Goal: Task Accomplishment & Management: Use online tool/utility

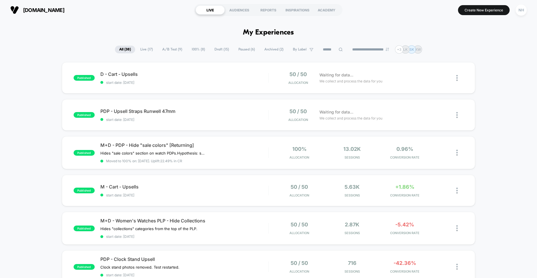
scroll to position [1, 0]
click at [217, 47] on span "Draft ( 15 )" at bounding box center [221, 49] width 23 height 8
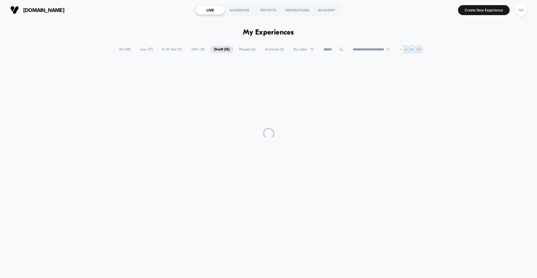
scroll to position [0, 0]
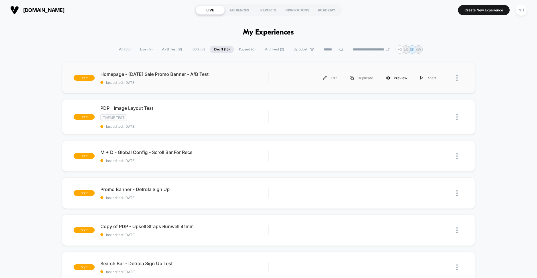
click at [395, 78] on div "Preview" at bounding box center [396, 78] width 34 height 13
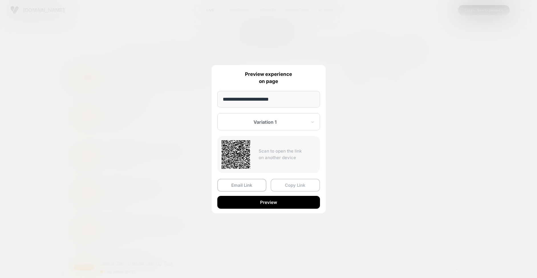
click at [304, 189] on button "Copy Link" at bounding box center [294, 185] width 49 height 13
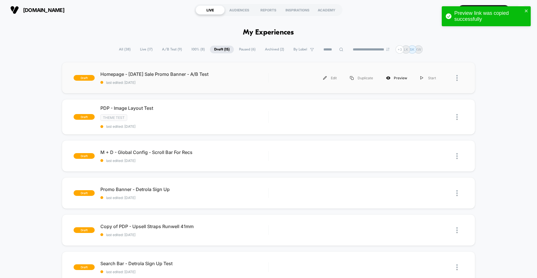
click at [398, 78] on div "Preview" at bounding box center [396, 78] width 34 height 13
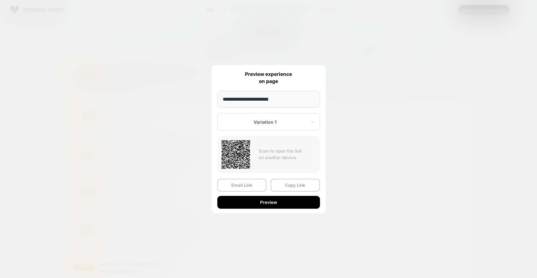
click at [292, 123] on div at bounding box center [265, 122] width 84 height 6
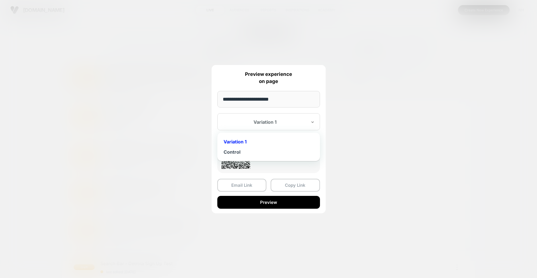
drag, startPoint x: 241, startPoint y: 150, endPoint x: 256, endPoint y: 144, distance: 16.8
click at [241, 149] on div "Control" at bounding box center [268, 152] width 97 height 10
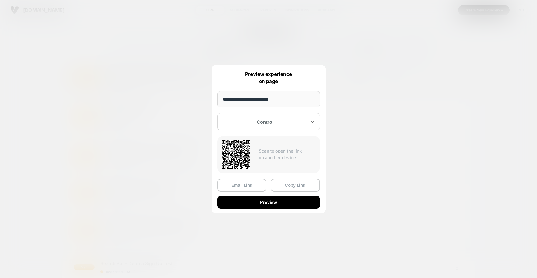
click at [286, 118] on div "Control" at bounding box center [268, 121] width 103 height 17
drag, startPoint x: 239, startPoint y: 142, endPoint x: 266, endPoint y: 110, distance: 41.6
click at [239, 142] on div "Variation 1" at bounding box center [268, 142] width 97 height 10
click at [288, 101] on input "**********" at bounding box center [268, 99] width 103 height 17
click at [290, 186] on button "Copy Link" at bounding box center [294, 185] width 49 height 13
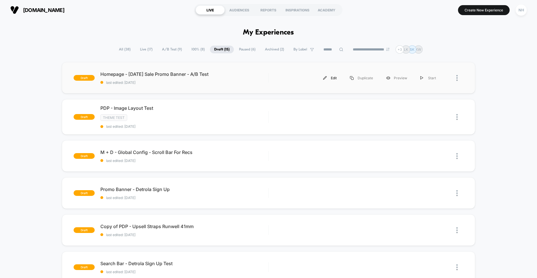
click at [333, 77] on div "Edit" at bounding box center [329, 78] width 27 height 13
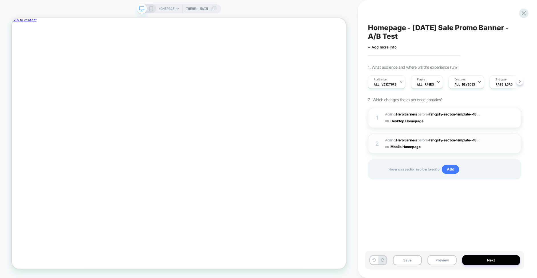
scroll to position [0, 0]
click at [37, 28] on icon "Close" at bounding box center [37, 30] width 0 height 4
click at [504, 116] on img at bounding box center [504, 117] width 5 height 5
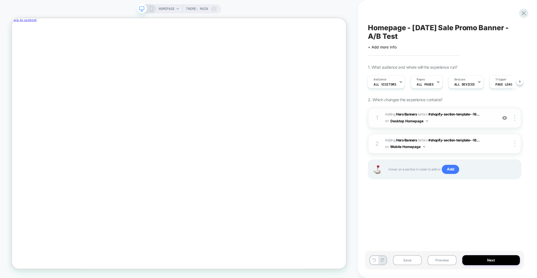
click at [401, 198] on div "Homepage - Labor Day Sale Promo Banner - A/B Test Click to edit experience deta…" at bounding box center [444, 139] width 159 height 266
click at [149, 8] on icon at bounding box center [150, 8] width 5 height 5
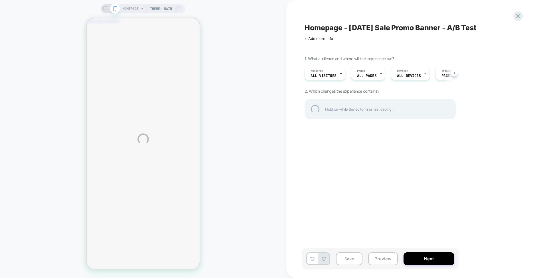
click at [242, 51] on div "HOMEPAGE Theme: MAIN Homepage - Labor Day Sale Promo Banner - A/B Test Click to…" at bounding box center [268, 139] width 537 height 278
click at [244, 96] on div "HOMEPAGE Theme: MAIN Homepage - Labor Day Sale Promo Banner - A/B Test Click to…" at bounding box center [268, 139] width 537 height 278
click at [108, 9] on div "HOMEPAGE Theme: MAIN Homepage - Labor Day Sale Promo Banner - A/B Test Click to…" at bounding box center [268, 139] width 537 height 278
click at [105, 9] on div "HOMEPAGE Theme: MAIN Homepage - Labor Day Sale Promo Banner - A/B Test Click to…" at bounding box center [268, 139] width 537 height 278
click at [115, 9] on div "HOMEPAGE Theme: MAIN Homepage - Labor Day Sale Promo Banner - A/B Test Click to…" at bounding box center [268, 139] width 537 height 278
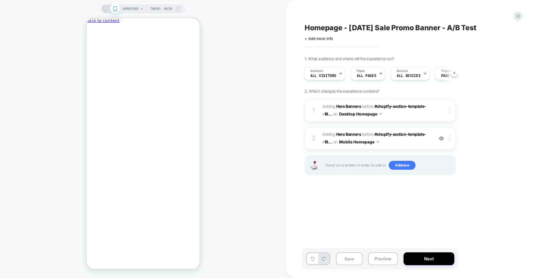
click at [331, 211] on div "Homepage - Labor Day Sale Promo Banner - A/B Test Click to edit experience deta…" at bounding box center [409, 139] width 214 height 266
click at [141, 7] on icon at bounding box center [141, 8] width 3 height 3
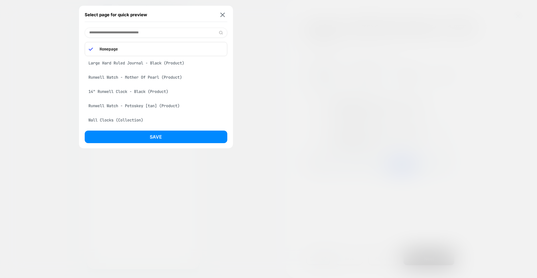
click at [266, 77] on div at bounding box center [268, 139] width 537 height 278
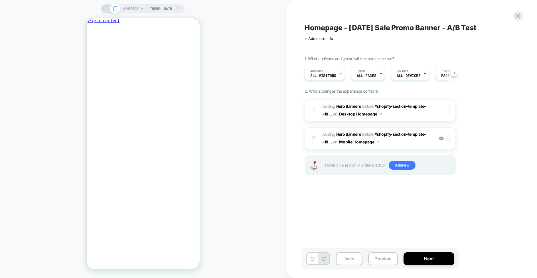
click at [106, 11] on rect at bounding box center [106, 11] width 3 height 0
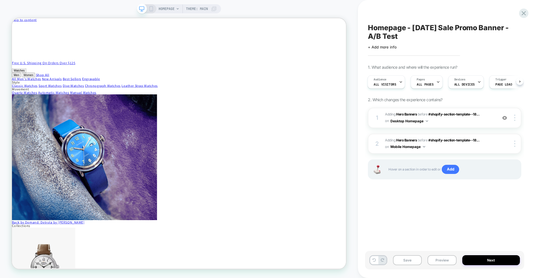
scroll to position [0, 2]
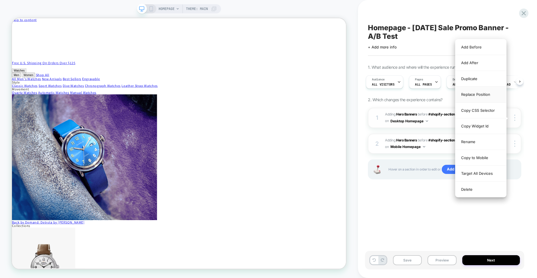
click at [478, 96] on div "Replace Position" at bounding box center [480, 95] width 51 height 16
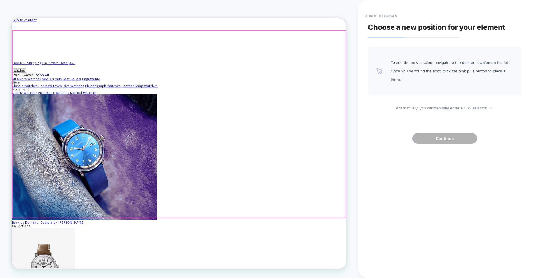
click at [395, 49] on div at bounding box center [235, 159] width 444 height 249
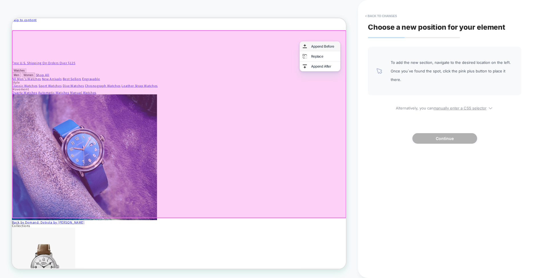
click at [424, 54] on div "Append Before" at bounding box center [428, 55] width 35 height 5
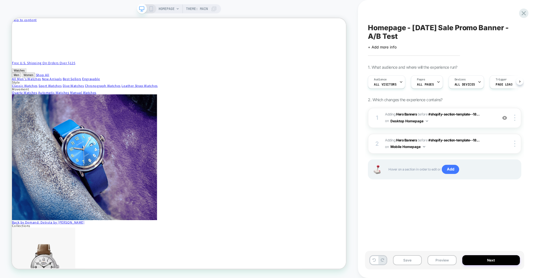
scroll to position [0, 0]
click at [150, 10] on icon at bounding box center [150, 8] width 5 height 5
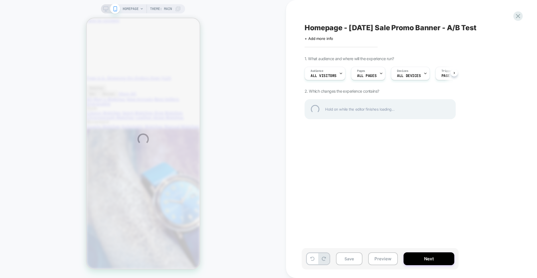
click at [369, 145] on div "HOMEPAGE Theme: MAIN Homepage - Labor Day Sale Promo Banner - A/B Test Click to…" at bounding box center [268, 139] width 537 height 278
click at [359, 179] on div "HOMEPAGE Theme: MAIN Homepage - Labor Day Sale Promo Banner - A/B Test Click to…" at bounding box center [268, 139] width 537 height 278
click at [369, 180] on div "HOMEPAGE Theme: MAIN Homepage - Labor Day Sale Promo Banner - A/B Test Click to…" at bounding box center [268, 139] width 537 height 278
click at [355, 174] on div "HOMEPAGE Theme: MAIN Homepage - Labor Day Sale Promo Banner - A/B Test Click to…" at bounding box center [268, 139] width 537 height 278
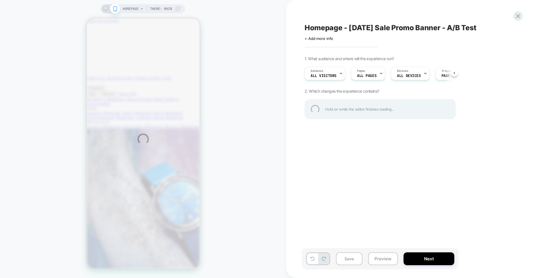
click at [348, 261] on div "HOMEPAGE Theme: MAIN Homepage - Labor Day Sale Promo Banner - A/B Test Click to…" at bounding box center [268, 139] width 537 height 278
click at [343, 182] on div "HOMEPAGE Theme: MAIN Homepage - Labor Day Sale Promo Banner - A/B Test Click to…" at bounding box center [268, 139] width 537 height 278
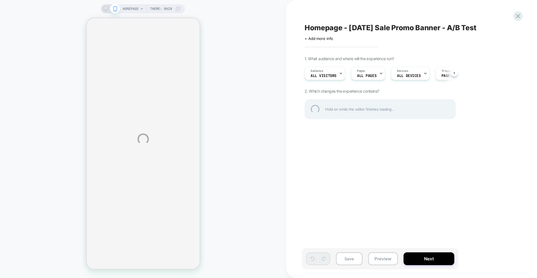
click at [361, 173] on div "HOMEPAGE Theme: MAIN Homepage - [DATE] Sale Promo Banner - A/B Test Click to ed…" at bounding box center [268, 139] width 537 height 278
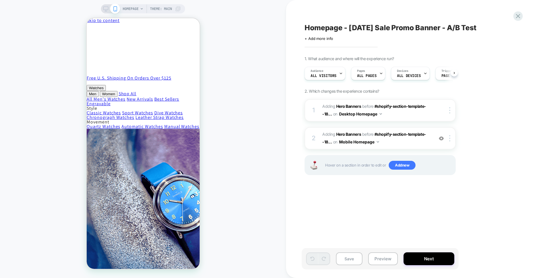
scroll to position [0, 0]
click at [106, 8] on icon at bounding box center [105, 8] width 5 height 5
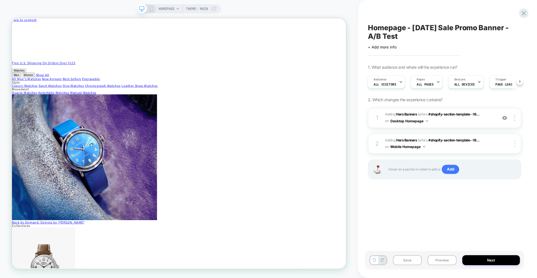
click at [148, 10] on icon at bounding box center [150, 8] width 5 height 5
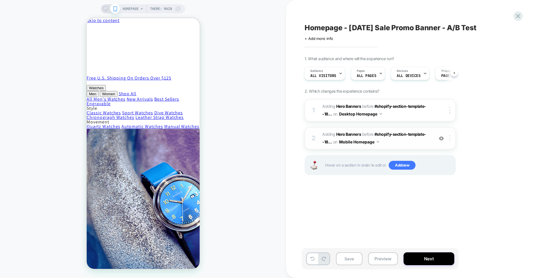
click at [448, 139] on div at bounding box center [450, 138] width 9 height 6
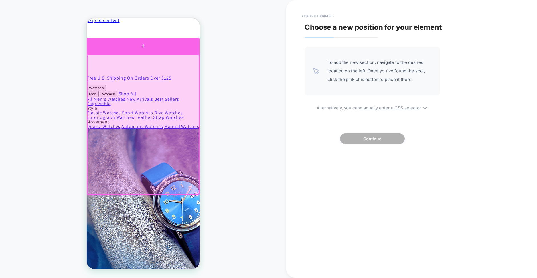
click at [140, 49] on div at bounding box center [142, 46] width 113 height 16
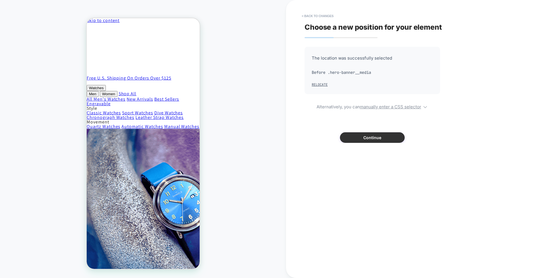
click at [361, 139] on button "Continue" at bounding box center [372, 137] width 65 height 11
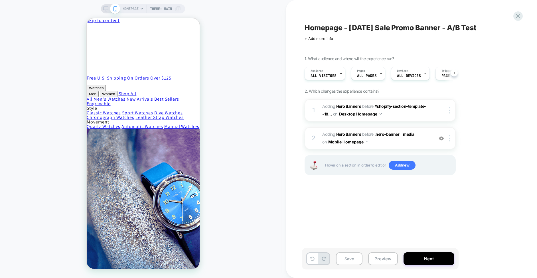
scroll to position [0, 0]
click at [383, 261] on button "Preview" at bounding box center [383, 258] width 30 height 13
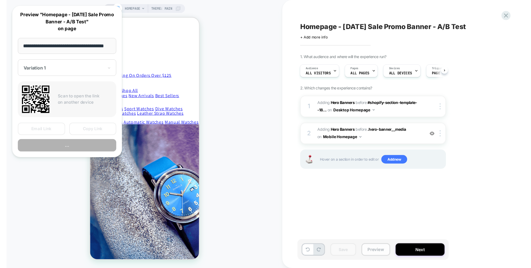
scroll to position [0, 14]
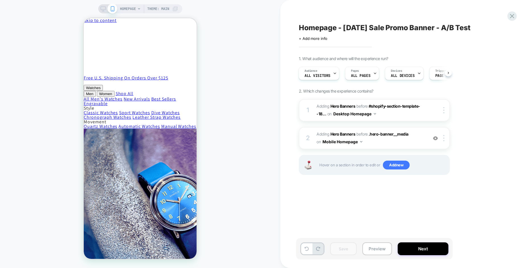
click at [103, 9] on icon at bounding box center [103, 8] width 5 height 5
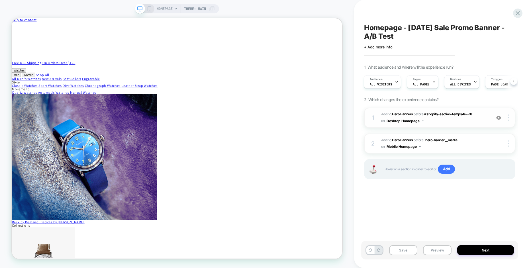
click at [483, 118] on span "#_loomi_addon_1756225312036 Adding Hero Banners BEFORE #shopify-section-templat…" at bounding box center [434, 117] width 107 height 13
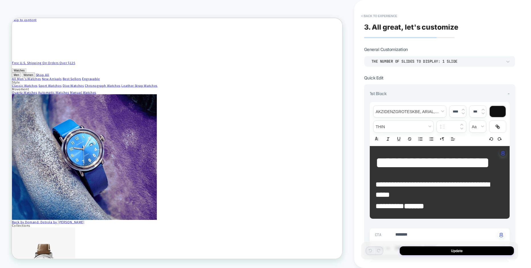
type textarea "*"
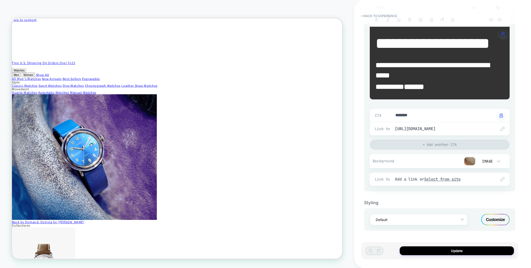
scroll to position [142, 0]
click at [442, 223] on div "Default" at bounding box center [415, 220] width 84 height 8
click at [494, 203] on div "Styling" at bounding box center [439, 202] width 151 height 5
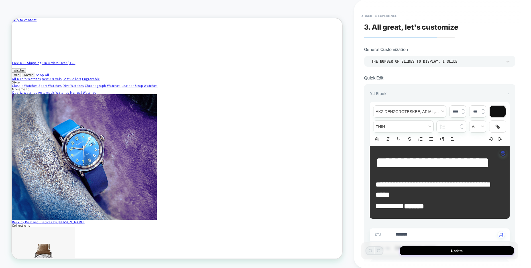
scroll to position [0, 0]
click at [443, 174] on p "**********" at bounding box center [438, 163] width 124 height 22
type input "****"
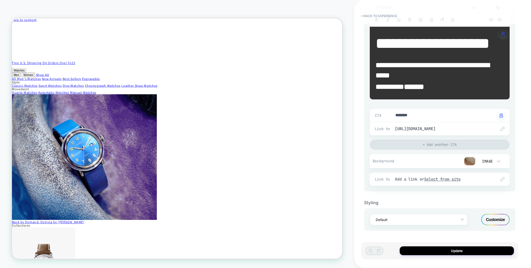
scroll to position [142, 0]
click at [496, 221] on div "Customize" at bounding box center [495, 219] width 28 height 11
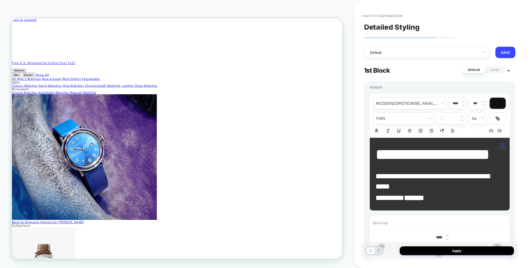
type textarea "*"
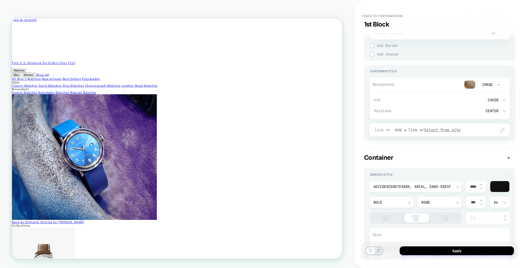
scroll to position [479, 0]
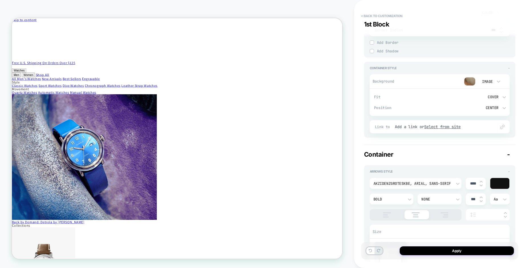
click at [456, 99] on div "Cover" at bounding box center [472, 97] width 51 height 5
click at [455, 147] on div "Contain" at bounding box center [475, 146] width 63 height 12
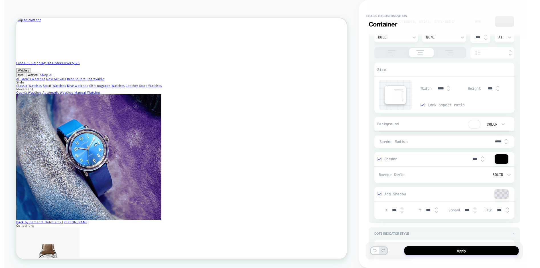
scroll to position [631, 0]
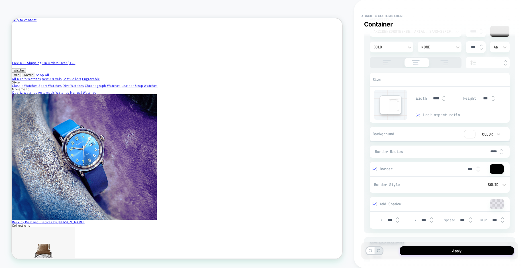
click at [309, 6] on div "HOMEPAGE Theme: MAIN" at bounding box center [177, 134] width 354 height 257
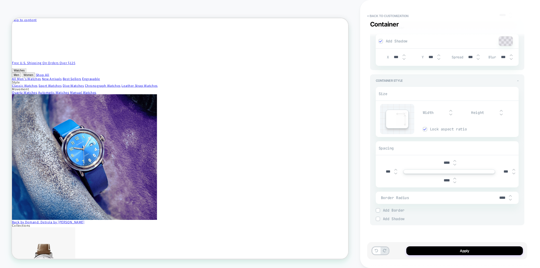
scroll to position [968, 0]
click at [442, 253] on button "Apply" at bounding box center [464, 251] width 117 height 9
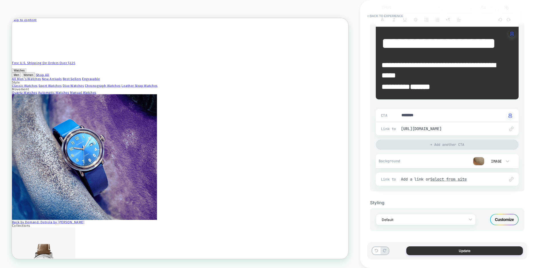
scroll to position [142, 0]
click at [430, 253] on button "Update" at bounding box center [464, 251] width 117 height 9
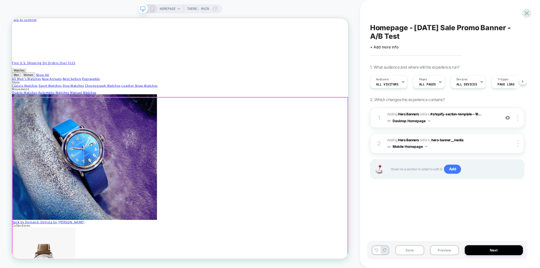
scroll to position [0, 0]
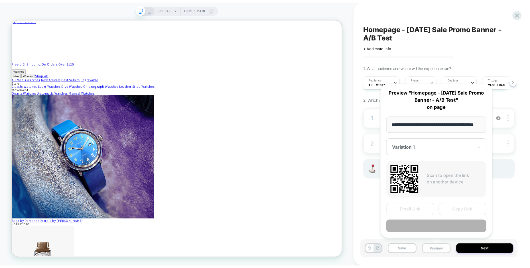
scroll to position [0, 14]
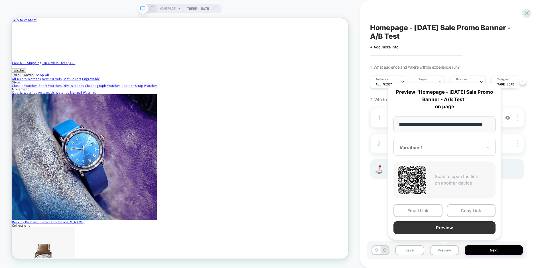
click at [437, 228] on button "Preview" at bounding box center [444, 227] width 102 height 13
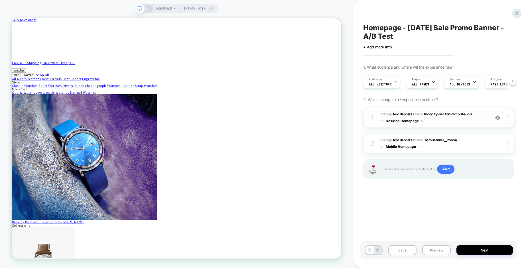
click at [466, 124] on div "1 #_loomi_addon_1756225312036 Adding Hero Banners BEFORE #shopify-section-templ…" at bounding box center [438, 118] width 151 height 20
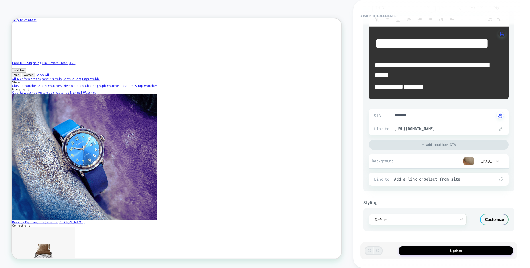
scroll to position [142, 0]
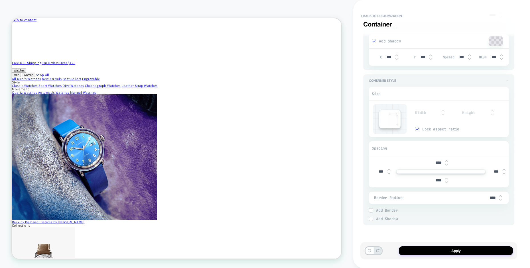
scroll to position [968, 0]
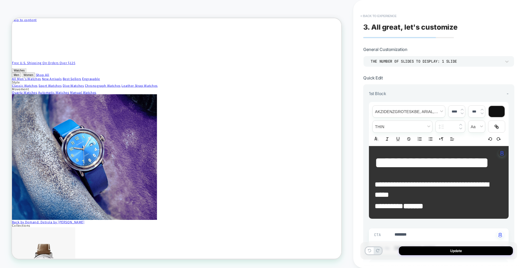
click at [373, 17] on button "< Back to experience" at bounding box center [378, 15] width 42 height 9
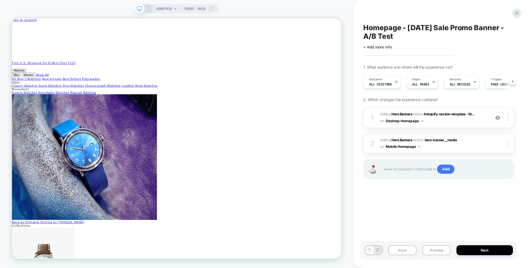
scroll to position [0, 0]
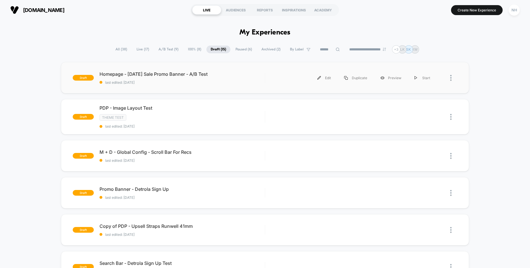
scroll to position [1, 0]
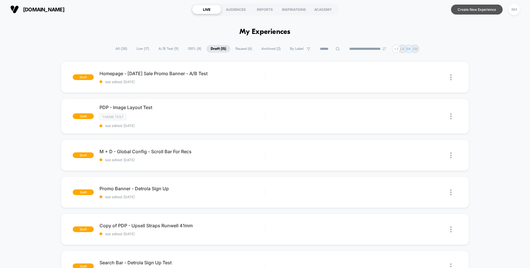
click at [478, 7] on button "Create New Experience" at bounding box center [477, 10] width 52 height 10
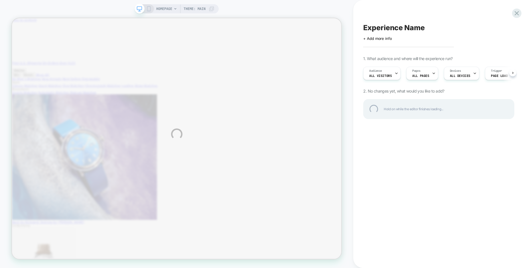
click at [275, 133] on div "HOMEPAGE Theme: MAIN Experience Name Click to edit experience details + Add mor…" at bounding box center [265, 134] width 530 height 268
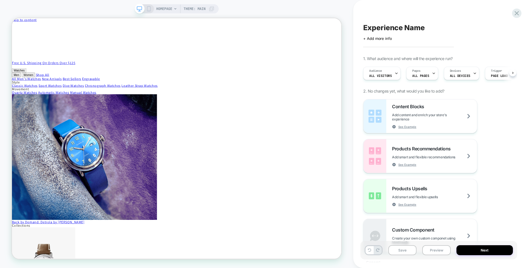
scroll to position [0, 0]
click at [393, 24] on span "Experience Name" at bounding box center [393, 27] width 61 height 9
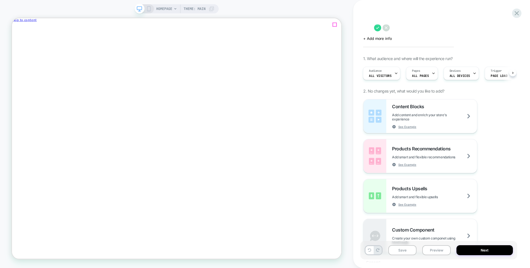
click at [37, 29] on span "Close drawer" at bounding box center [25, 30] width 23 height 4
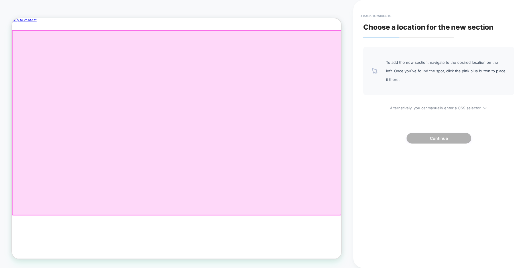
click at [309, 53] on div at bounding box center [232, 158] width 438 height 246
click at [337, 58] on div "Append Before" at bounding box center [341, 59] width 35 height 5
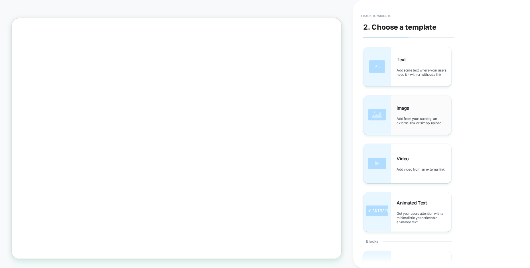
scroll to position [1, 0]
click at [398, 108] on span "Image" at bounding box center [403, 107] width 15 height 6
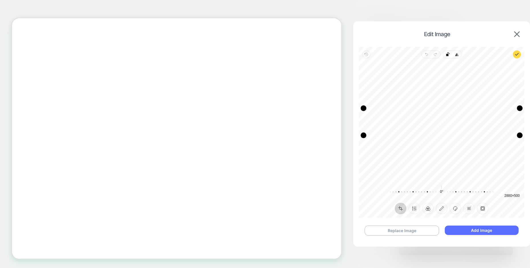
scroll to position [0, 0]
click at [482, 233] on button "Add Image" at bounding box center [482, 230] width 74 height 9
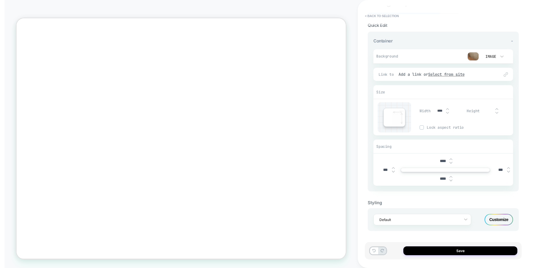
scroll to position [24, 0]
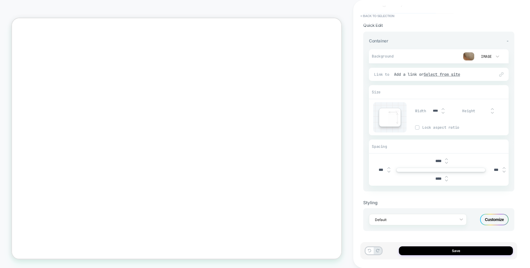
click at [471, 110] on span "Height" at bounding box center [468, 111] width 13 height 5
click at [472, 113] on span "Height" at bounding box center [468, 111] width 13 height 5
click at [491, 109] on img at bounding box center [492, 109] width 3 height 2
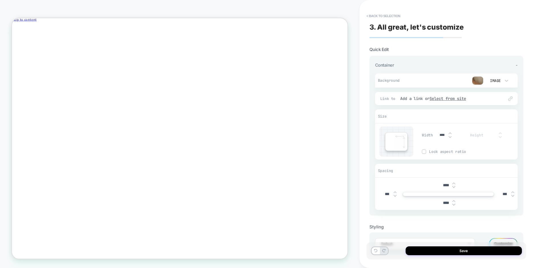
scroll to position [0, 0]
click at [447, 154] on span "Lock aspect ratio" at bounding box center [473, 151] width 89 height 5
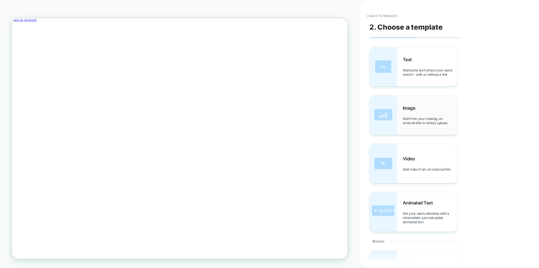
click at [425, 110] on div "Image Add from your catalog, an external link or simply upload" at bounding box center [430, 115] width 55 height 20
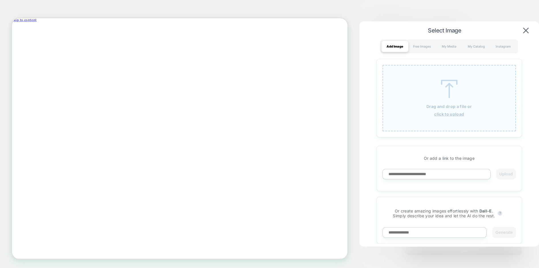
click at [444, 86] on img at bounding box center [449, 89] width 26 height 19
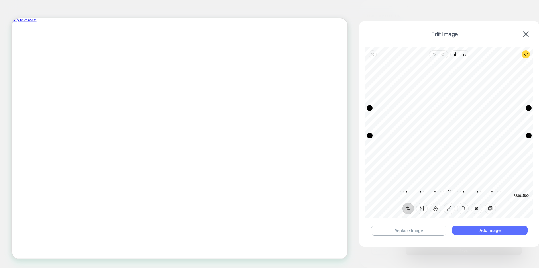
scroll to position [24, 0]
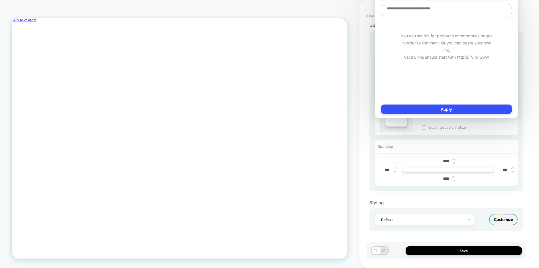
click at [434, 15] on textarea at bounding box center [446, 11] width 131 height 14
type textarea "*"
type textarea "**"
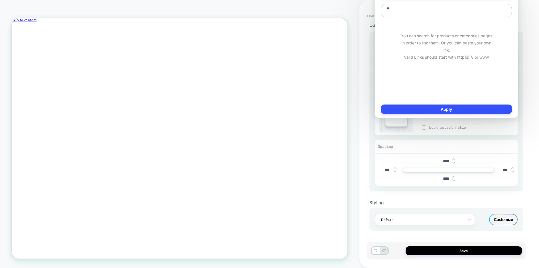
type textarea "*"
type textarea "***"
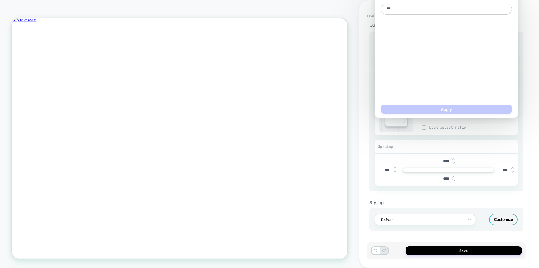
type textarea "*"
type textarea "****"
type textarea "*"
type textarea "*****"
type textarea "*"
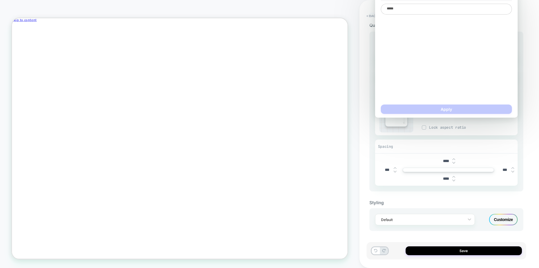
type textarea "******"
type textarea "*"
type textarea "******"
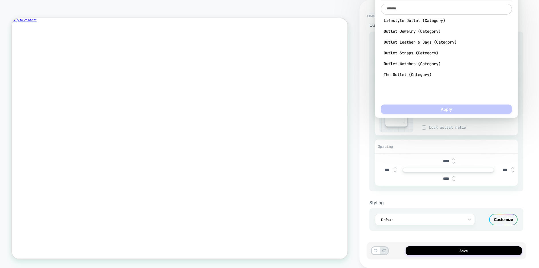
type textarea "*"
type textarea "********"
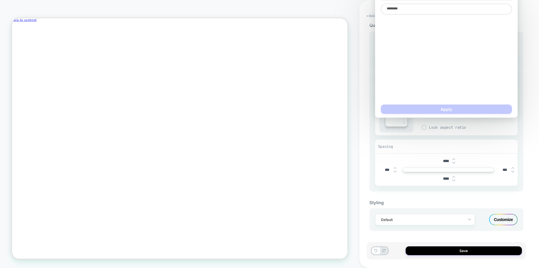
type textarea "*"
type textarea "******"
type textarea "*"
type textarea "********"
type textarea "*"
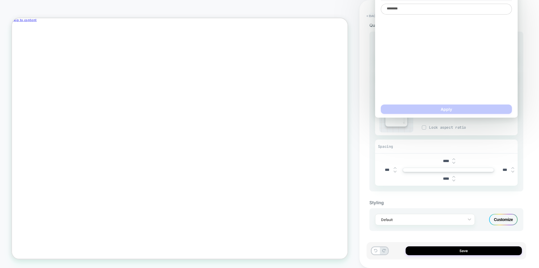
type textarea "*********"
type textarea "*"
type textarea "**********"
type textarea "*"
type textarea "**********"
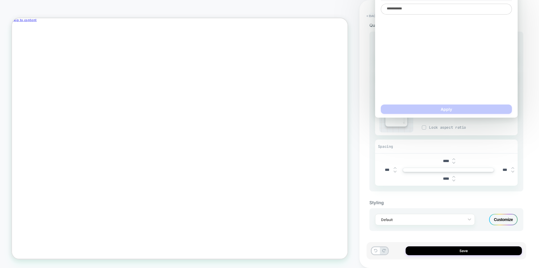
type textarea "*"
type textarea "**********"
type textarea "*"
type textarea "**********"
type textarea "*"
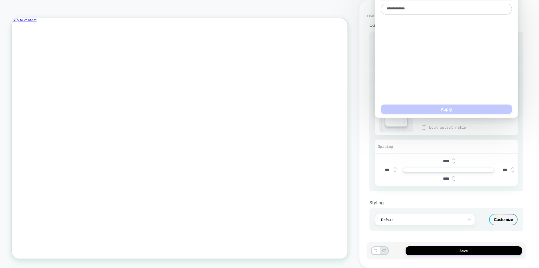
type textarea "**********"
type textarea "*"
type textarea "**********"
type textarea "*"
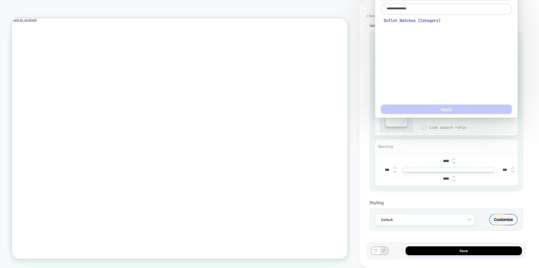
type textarea "**********"
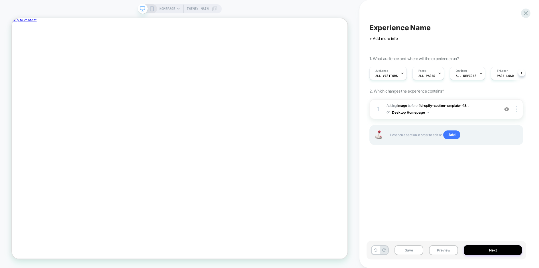
scroll to position [0, 0]
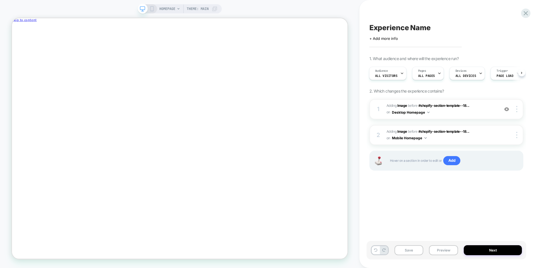
click at [152, 10] on icon at bounding box center [151, 8] width 5 height 5
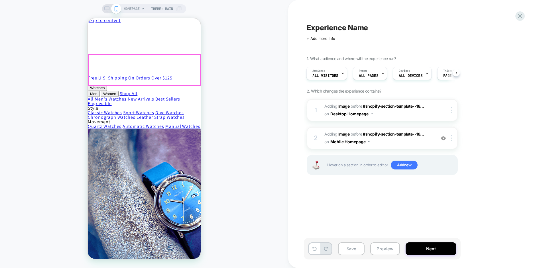
scroll to position [1, 0]
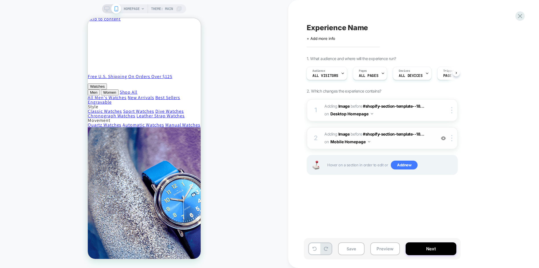
click at [419, 142] on span "#_loomi_addon_1756233597960 Adding Image BEFORE #shopify-section-template--18..…" at bounding box center [378, 138] width 109 height 15
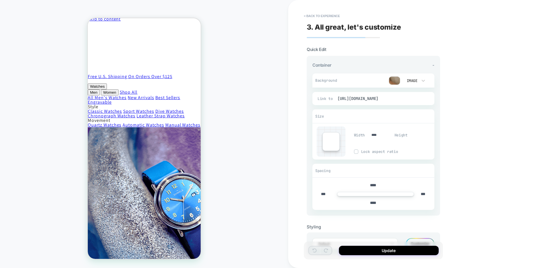
scroll to position [0, 0]
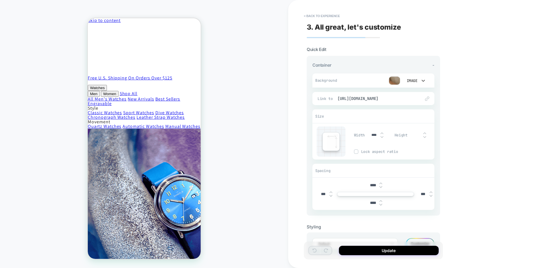
click at [462, 128] on div at bounding box center [269, 134] width 539 height 268
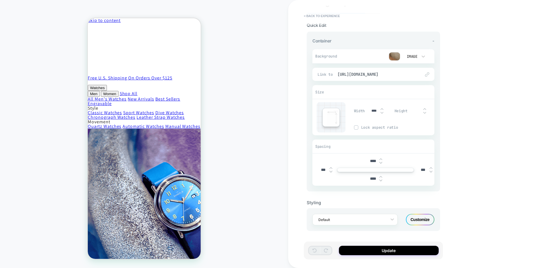
scroll to position [24, 0]
click at [418, 220] on div "Customize" at bounding box center [420, 219] width 28 height 11
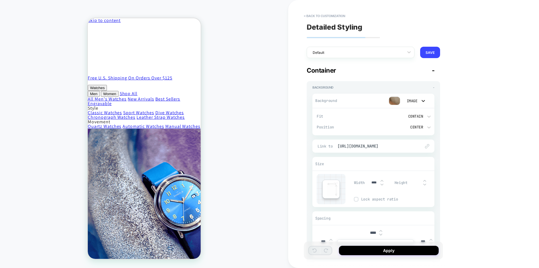
click at [472, 139] on div at bounding box center [269, 134] width 539 height 268
click at [337, 17] on button "< Back to customization" at bounding box center [324, 15] width 47 height 9
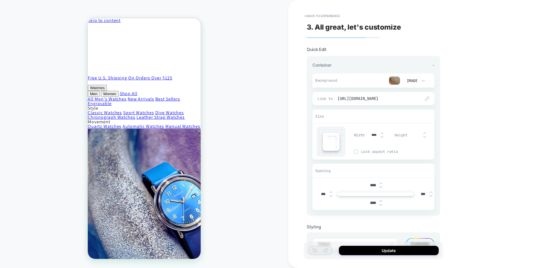
click at [396, 80] on img at bounding box center [394, 80] width 11 height 9
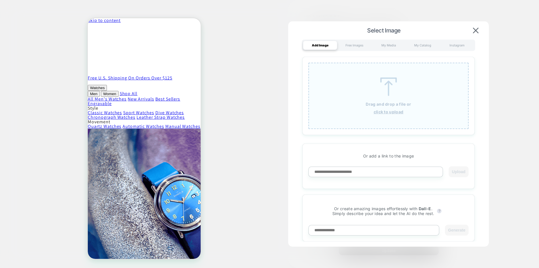
click at [0, 0] on u "click to upload" at bounding box center [0, 0] width 0 height 0
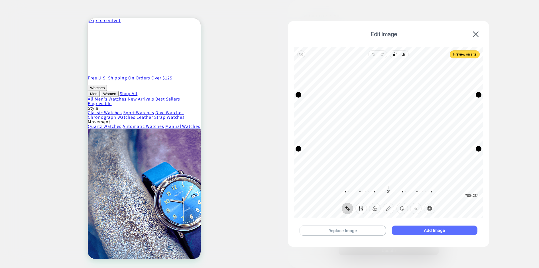
scroll to position [24, 0]
drag, startPoint x: 433, startPoint y: 231, endPoint x: 446, endPoint y: 232, distance: 12.6
click at [434, 231] on button "Add Image" at bounding box center [435, 230] width 86 height 9
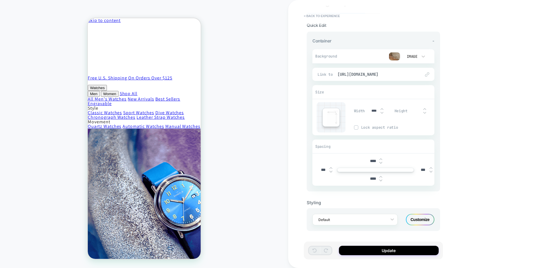
drag, startPoint x: 370, startPoint y: 179, endPoint x: 367, endPoint y: 179, distance: 3.1
type input "***"
click at [370, 161] on input "****" at bounding box center [373, 161] width 13 height 5
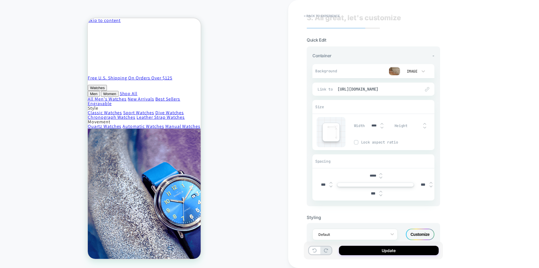
scroll to position [7, 0]
type input "****"
click at [239, 164] on div "HOMEPAGE Theme: MAIN" at bounding box center [144, 134] width 288 height 257
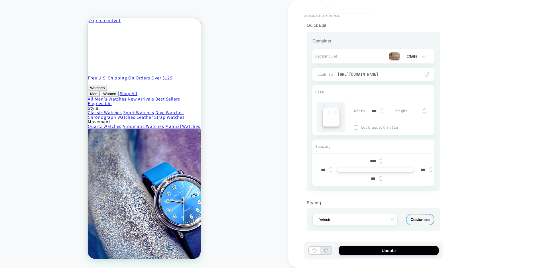
scroll to position [24, 0]
click at [386, 249] on button "Update" at bounding box center [389, 250] width 100 height 9
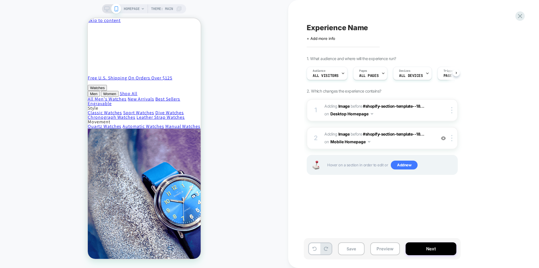
scroll to position [0, 0]
drag, startPoint x: 113, startPoint y: 11, endPoint x: 110, endPoint y: 11, distance: 3.7
click at [112, 11] on div at bounding box center [111, 8] width 15 height 5
click at [105, 10] on rect at bounding box center [107, 8] width 5 height 3
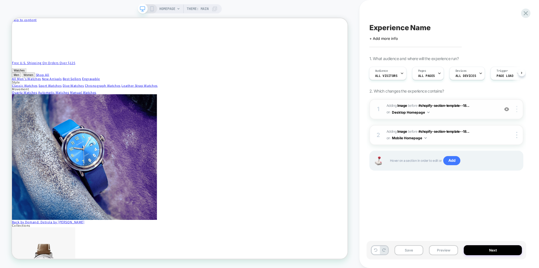
drag, startPoint x: 418, startPoint y: 213, endPoint x: 445, endPoint y: 140, distance: 78.0
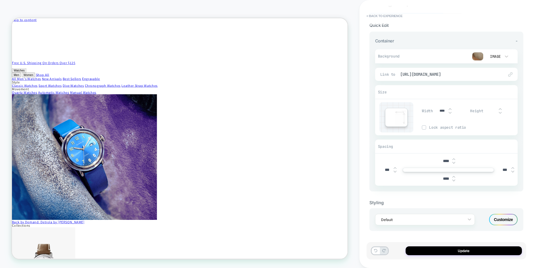
scroll to position [24, 0]
drag, startPoint x: 443, startPoint y: 181, endPoint x: 437, endPoint y: 181, distance: 5.1
type input "***"
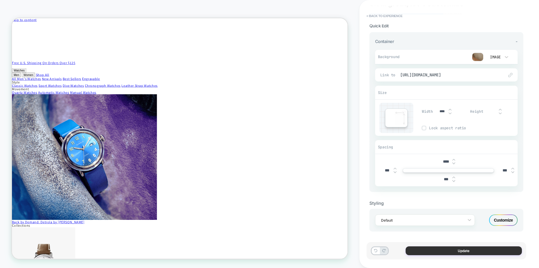
click at [451, 252] on button "Update" at bounding box center [464, 251] width 116 height 9
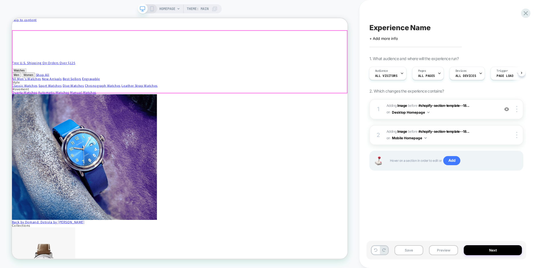
scroll to position [0, 0]
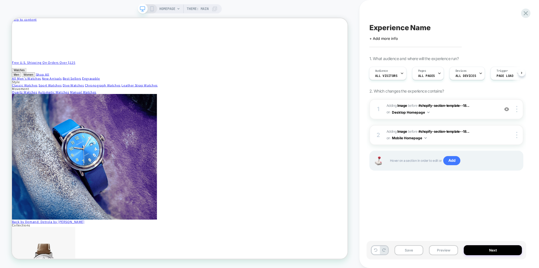
click at [430, 209] on div "Experience Name Click to edit experience details + Add more info 1. What audien…" at bounding box center [447, 134] width 160 height 257
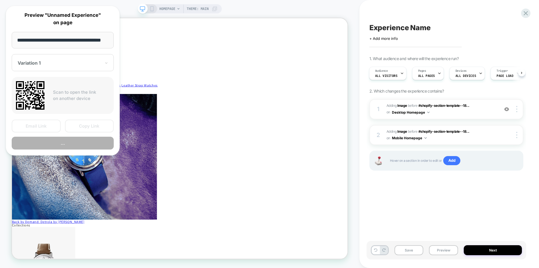
scroll to position [0, 14]
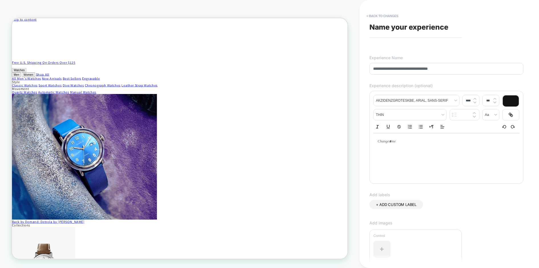
drag, startPoint x: 427, startPoint y: 69, endPoint x: 431, endPoint y: 72, distance: 5.5
click at [427, 70] on input "**********" at bounding box center [446, 69] width 154 height 12
drag, startPoint x: 471, startPoint y: 69, endPoint x: 473, endPoint y: 72, distance: 3.7
click at [471, 69] on input "**********" at bounding box center [446, 69] width 154 height 12
type input "**********"
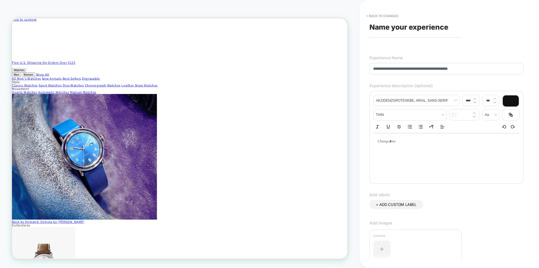
click at [435, 162] on div at bounding box center [446, 156] width 146 height 46
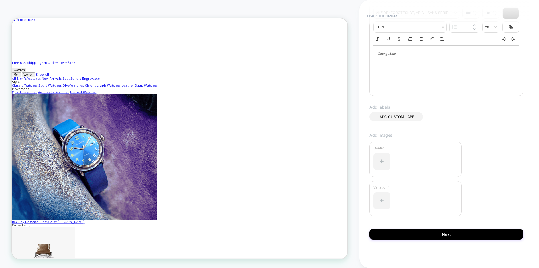
scroll to position [88, 0]
click at [447, 234] on button "Next" at bounding box center [446, 234] width 154 height 11
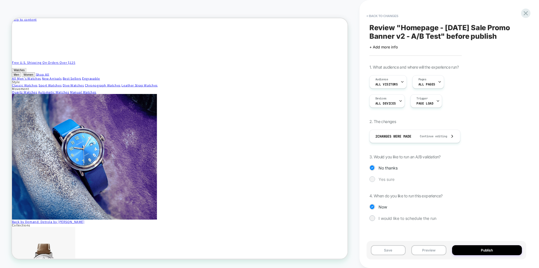
click at [0, 0] on span "Yes sure" at bounding box center [0, 0] width 0 height 0
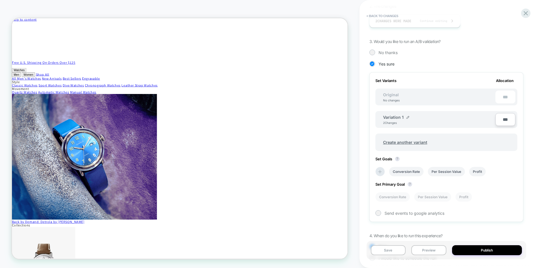
scroll to position [145, 0]
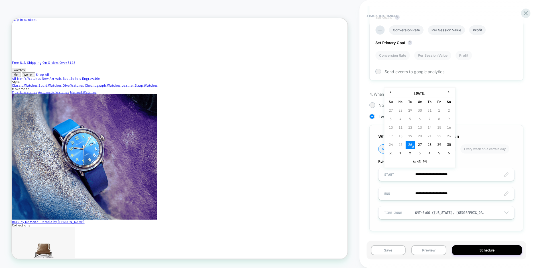
type input "**********"
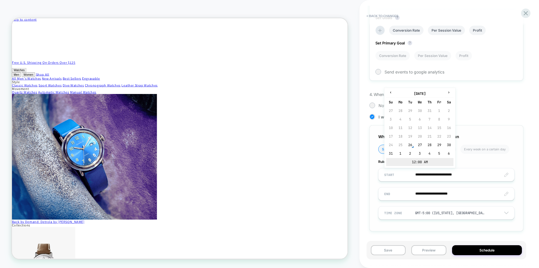
click at [406, 157] on span "▼" at bounding box center [407, 158] width 11 height 11
click at [406, 142] on span "▲" at bounding box center [407, 141] width 11 height 11
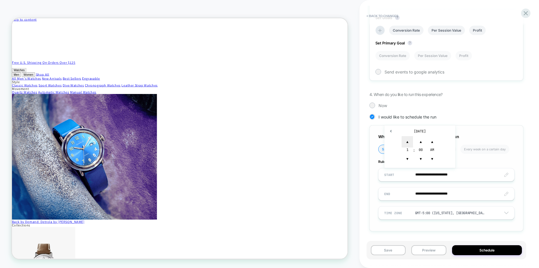
click at [406, 142] on span "▲" at bounding box center [407, 141] width 11 height 11
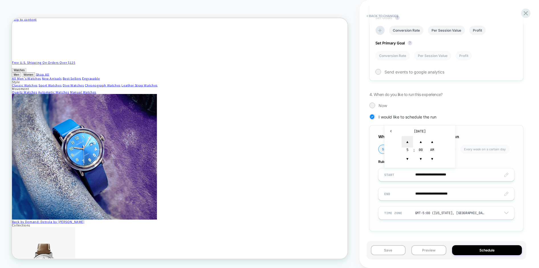
click at [406, 142] on span "▲" at bounding box center [407, 141] width 11 height 11
type input "**********"
click at [499, 163] on span "Rules" at bounding box center [446, 162] width 136 height 4
click at [425, 193] on input "**********" at bounding box center [446, 193] width 136 height 13
click at [420, 173] on td "3" at bounding box center [419, 173] width 9 height 8
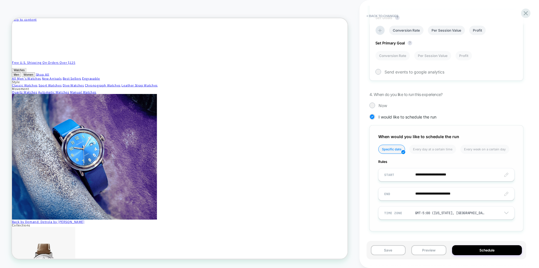
click at [456, 193] on input "**********" at bounding box center [446, 193] width 136 height 13
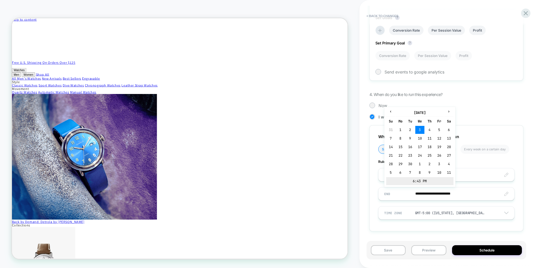
click at [424, 182] on td "6:43 PM" at bounding box center [419, 181] width 67 height 8
click at [406, 178] on span "▼" at bounding box center [407, 177] width 11 height 11
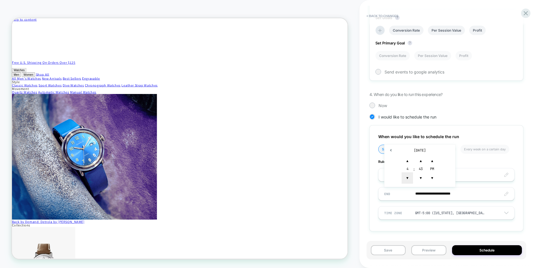
click at [406, 178] on span "▼" at bounding box center [407, 177] width 11 height 11
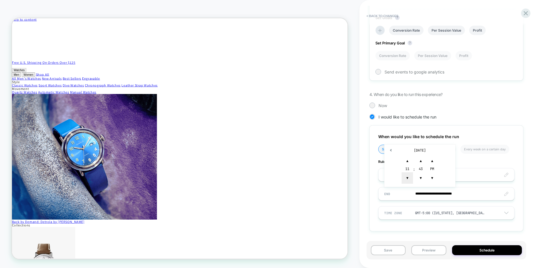
click at [406, 178] on span "▼" at bounding box center [407, 177] width 11 height 11
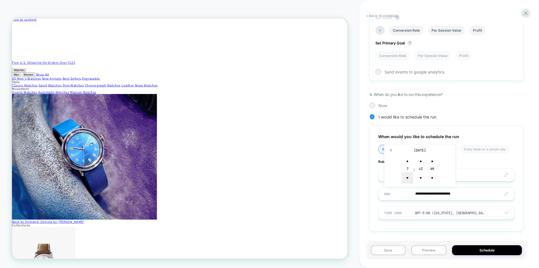
click at [406, 178] on span "▼" at bounding box center [407, 177] width 11 height 11
click at [420, 179] on span "▼" at bounding box center [420, 177] width 11 height 11
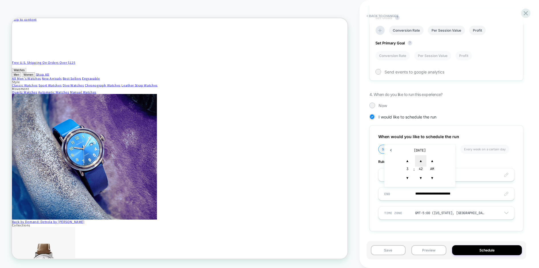
click at [420, 162] on span "▲" at bounding box center [420, 160] width 11 height 11
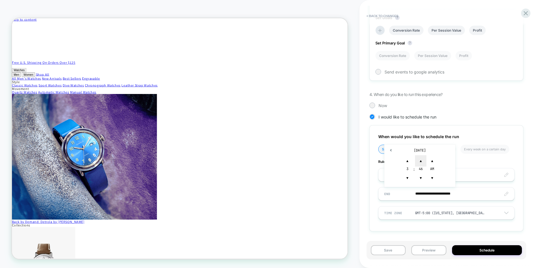
click at [420, 162] on span "▲" at bounding box center [420, 160] width 11 height 11
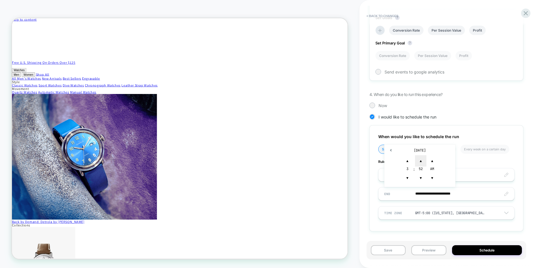
click at [420, 162] on span "▲" at bounding box center [420, 160] width 11 height 11
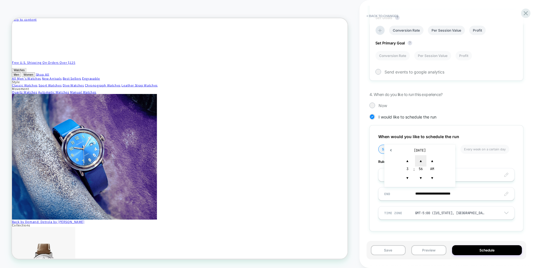
click at [420, 162] on span "▲" at bounding box center [420, 160] width 11 height 11
type input "**********"
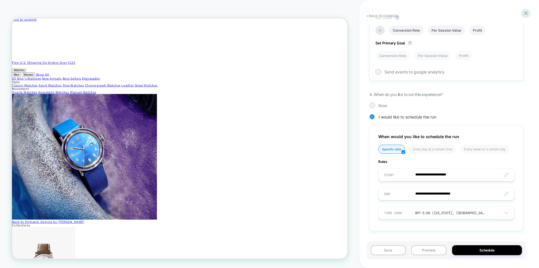
click at [483, 229] on div "**********" at bounding box center [446, 178] width 154 height 106
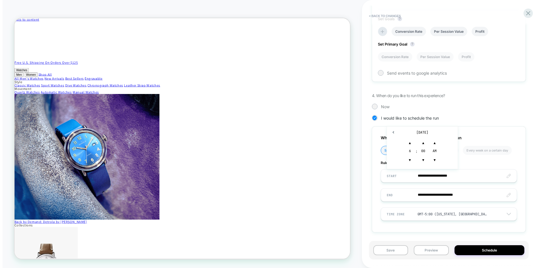
scroll to position [255, 0]
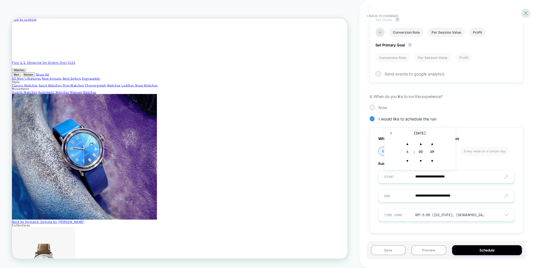
type input "**********"
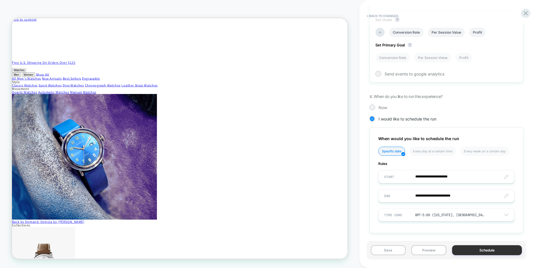
click at [482, 252] on button "Schedule" at bounding box center [487, 250] width 70 height 10
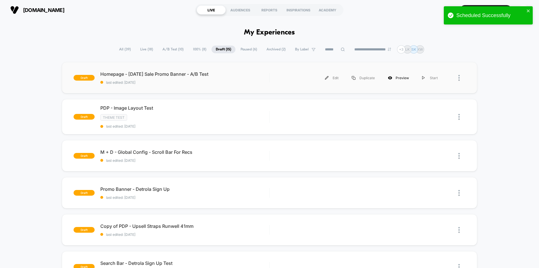
click at [404, 77] on div "Preview" at bounding box center [398, 78] width 34 height 13
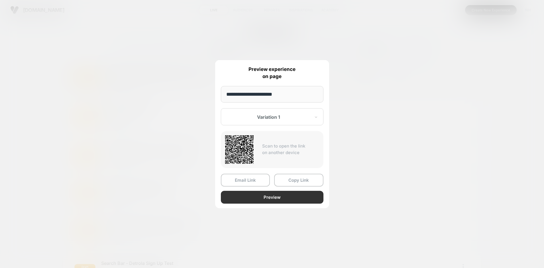
click at [270, 198] on button "Preview" at bounding box center [272, 197] width 103 height 13
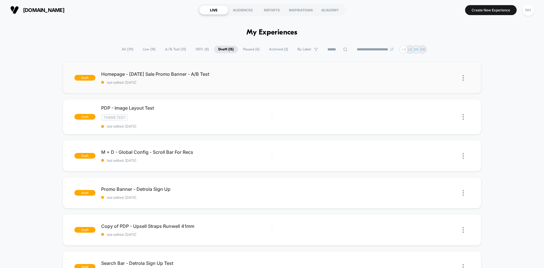
click at [58, 48] on div "**********" at bounding box center [272, 49] width 544 height 8
click at [170, 49] on span "A/B Test ( 10 )" at bounding box center [176, 50] width 30 height 8
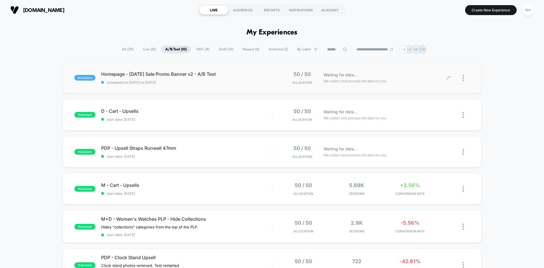
click at [462, 79] on div at bounding box center [459, 77] width 21 height 13
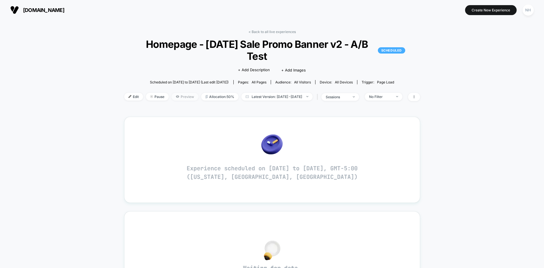
click at [174, 96] on span "Preview" at bounding box center [185, 97] width 27 height 8
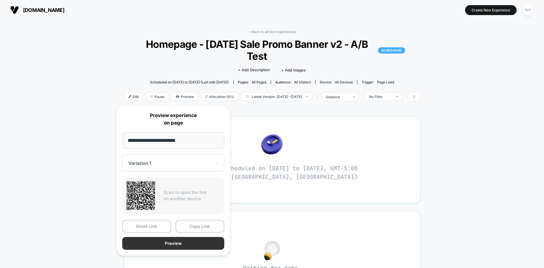
click at [173, 245] on button "Preview" at bounding box center [173, 243] width 102 height 13
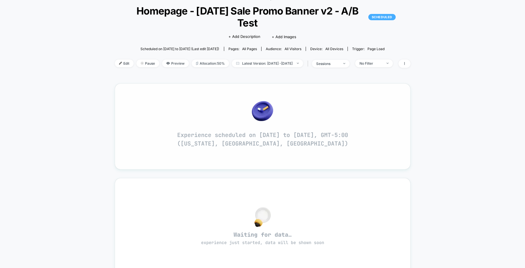
scroll to position [37, 0]
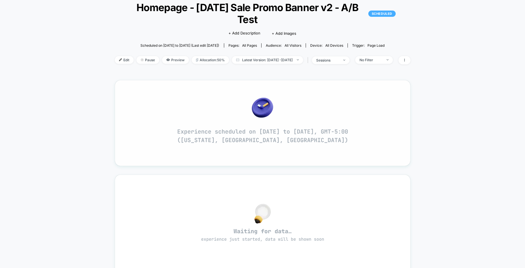
click at [210, 107] on div at bounding box center [262, 108] width 281 height 12
click at [117, 62] on span "Edit" at bounding box center [124, 60] width 19 height 8
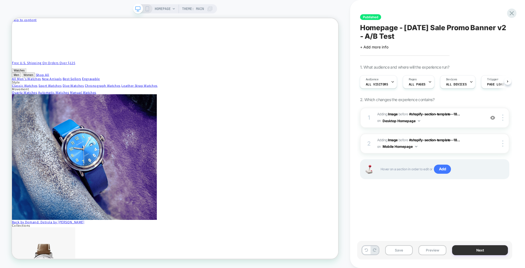
click at [479, 252] on button "Next" at bounding box center [480, 250] width 56 height 10
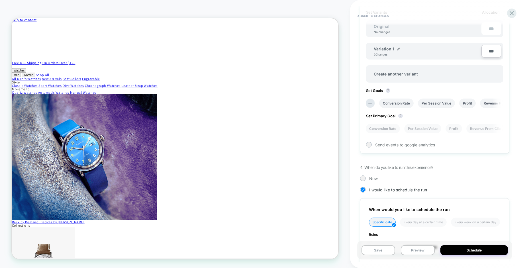
scroll to position [192, 0]
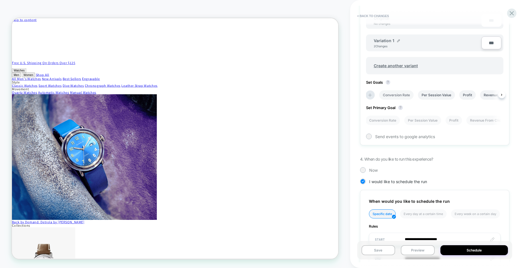
click at [397, 100] on li "Conversion Rate" at bounding box center [396, 94] width 34 height 9
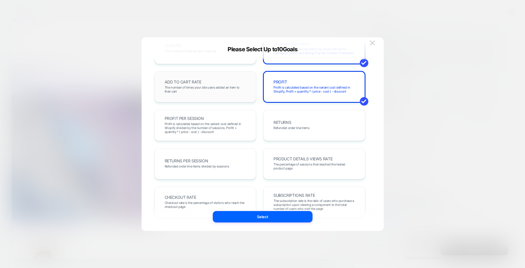
scroll to position [106, 0]
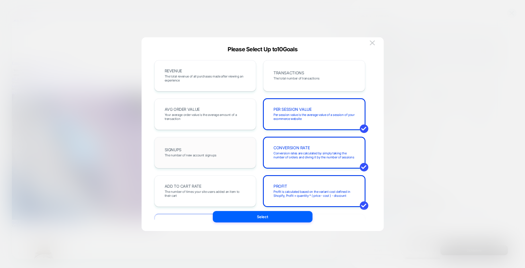
scroll to position [0, 0]
drag, startPoint x: 297, startPoint y: 72, endPoint x: 237, endPoint y: 73, distance: 59.3
click at [297, 72] on span "TRANSACTIONS" at bounding box center [289, 73] width 30 height 4
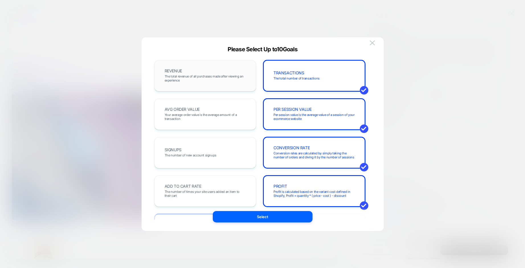
click at [215, 74] on div "REVENUE The total revenue of all purchases made after viewing an experience" at bounding box center [205, 75] width 90 height 19
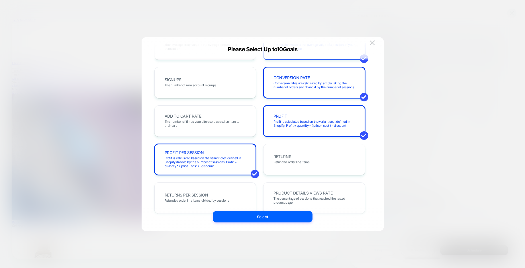
scroll to position [71, 0]
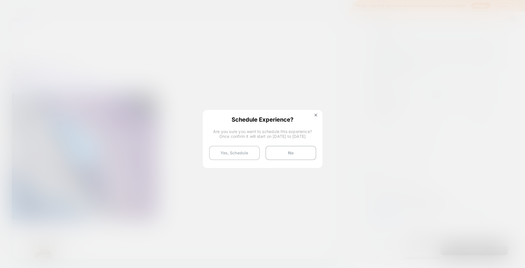
click at [240, 152] on button "Yes, Schedule" at bounding box center [234, 153] width 51 height 14
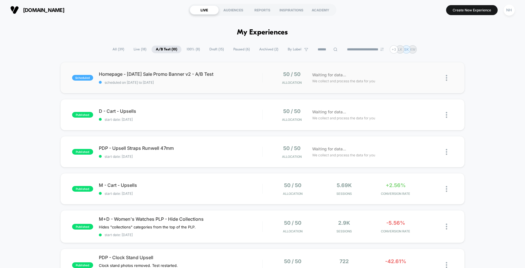
click at [447, 80] on img at bounding box center [446, 78] width 1 height 6
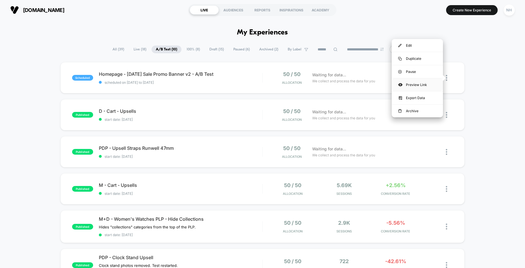
click at [416, 85] on div "Preview Link" at bounding box center [417, 84] width 51 height 13
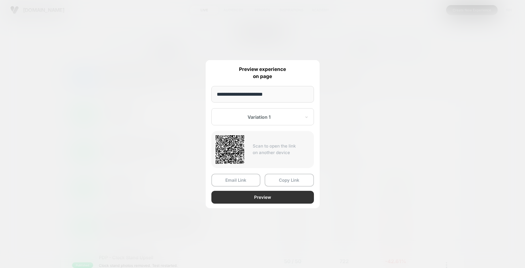
click at [268, 194] on button "Preview" at bounding box center [262, 197] width 103 height 13
